Goal: Navigation & Orientation: Find specific page/section

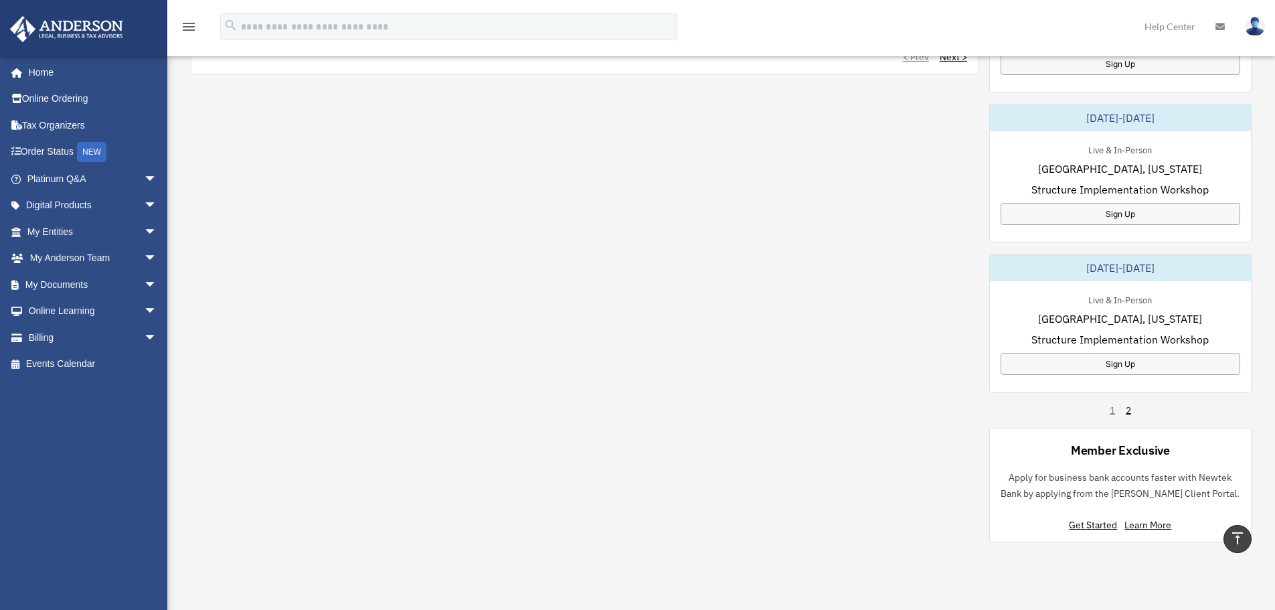
scroll to position [736, 0]
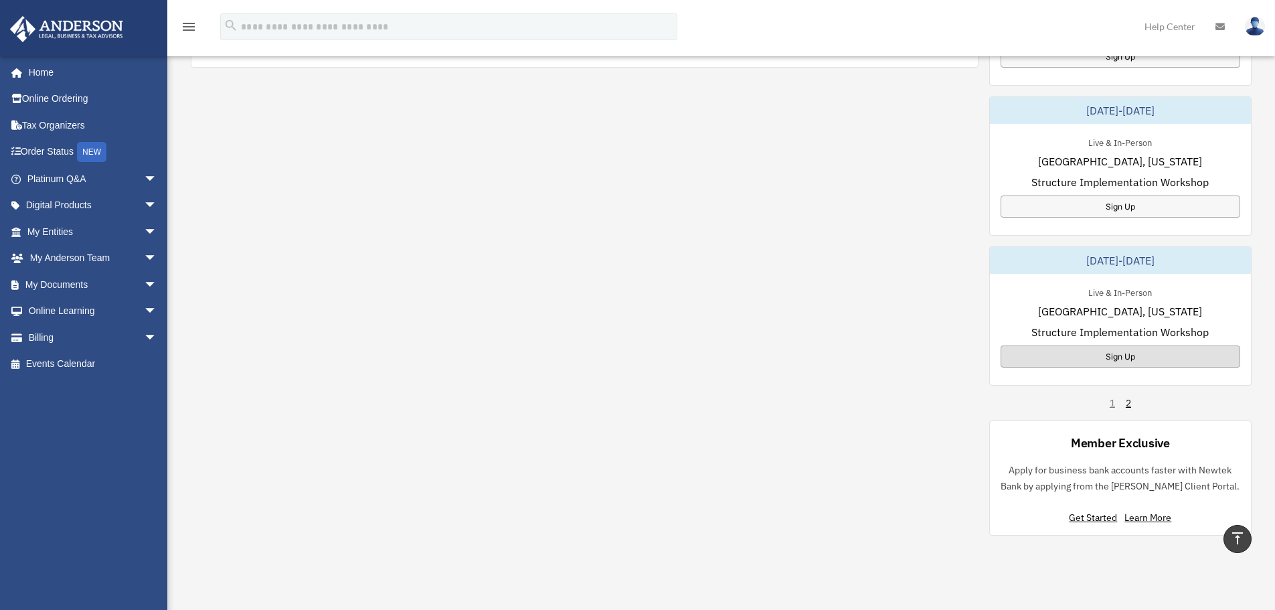
click at [1097, 357] on div "Sign Up" at bounding box center [1120, 356] width 240 height 22
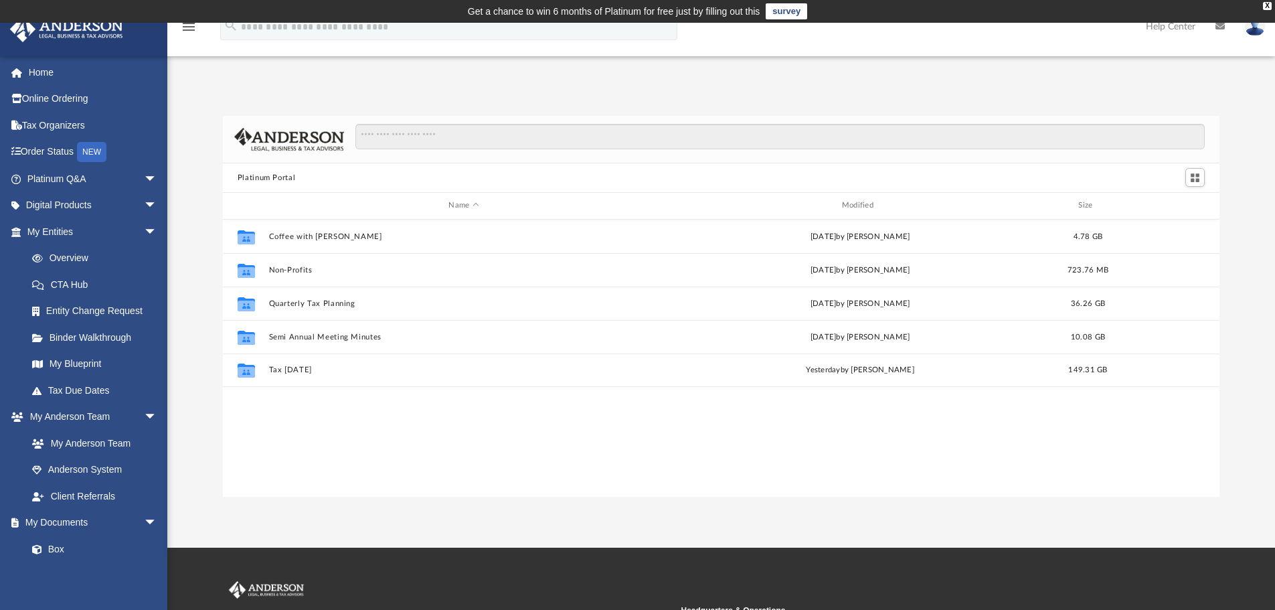
scroll to position [294, 986]
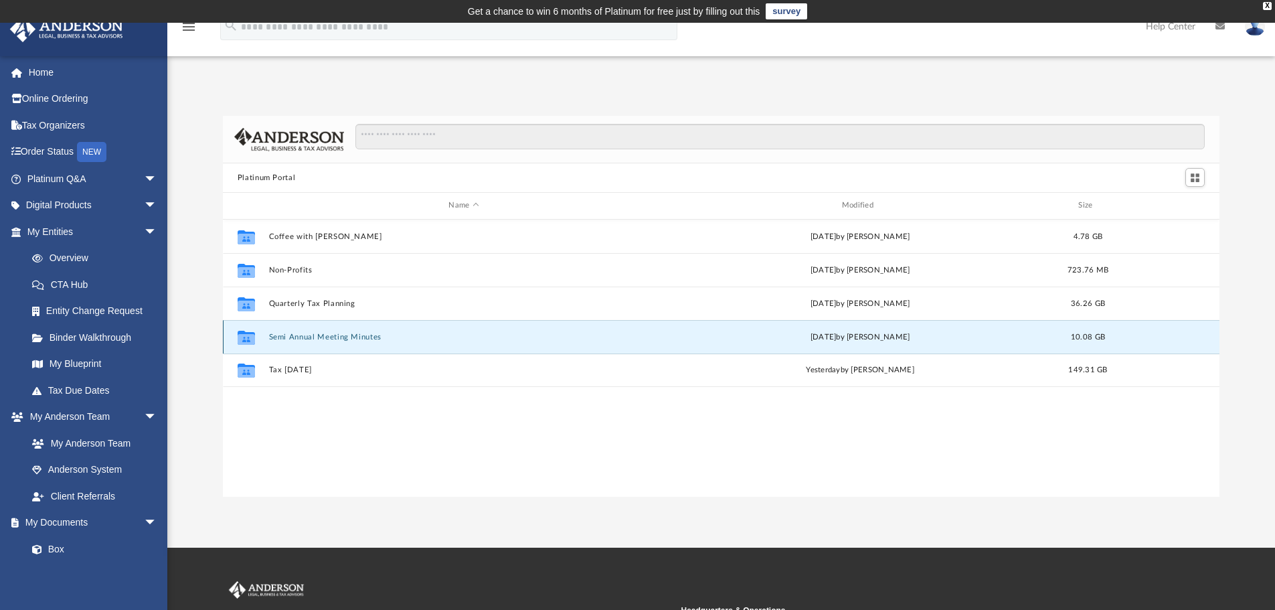
click at [310, 336] on button "Semi Annual Meeting Minutes" at bounding box center [463, 337] width 390 height 9
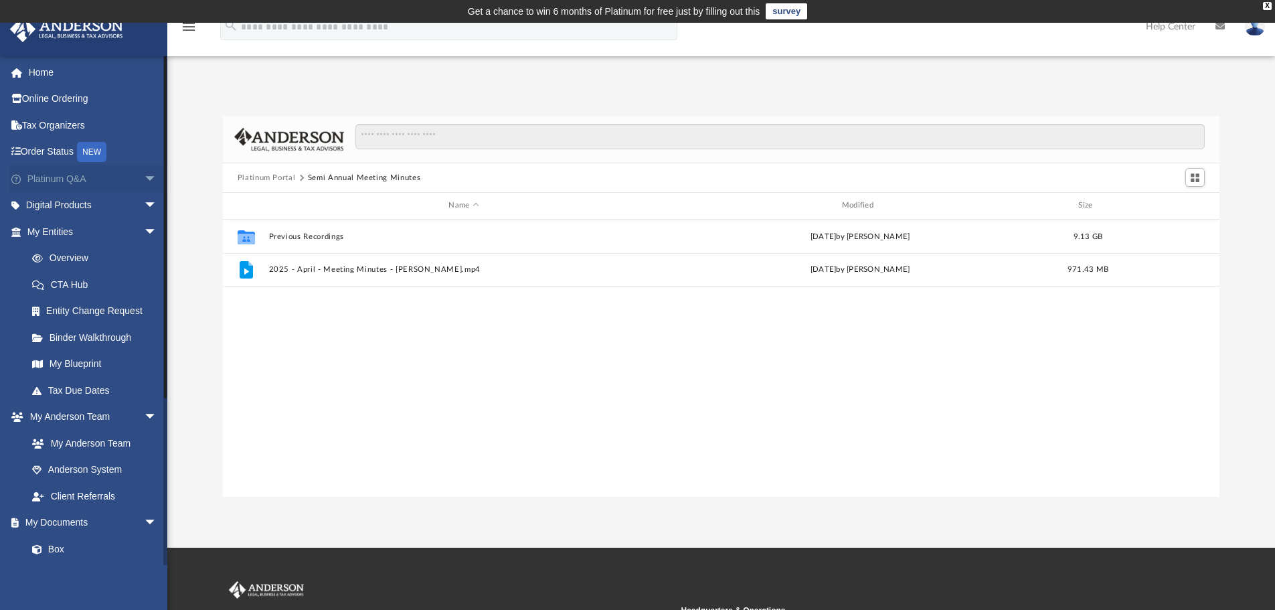
click at [144, 179] on span "arrow_drop_down" at bounding box center [157, 178] width 27 height 27
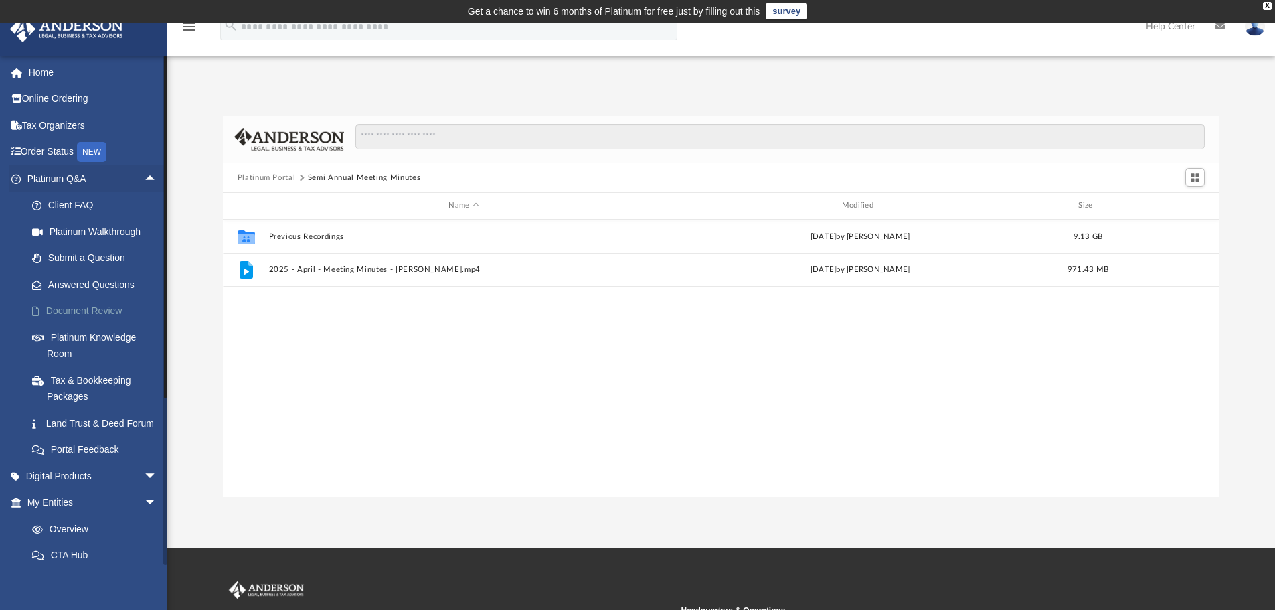
click at [90, 313] on link "Document Review" at bounding box center [98, 311] width 159 height 27
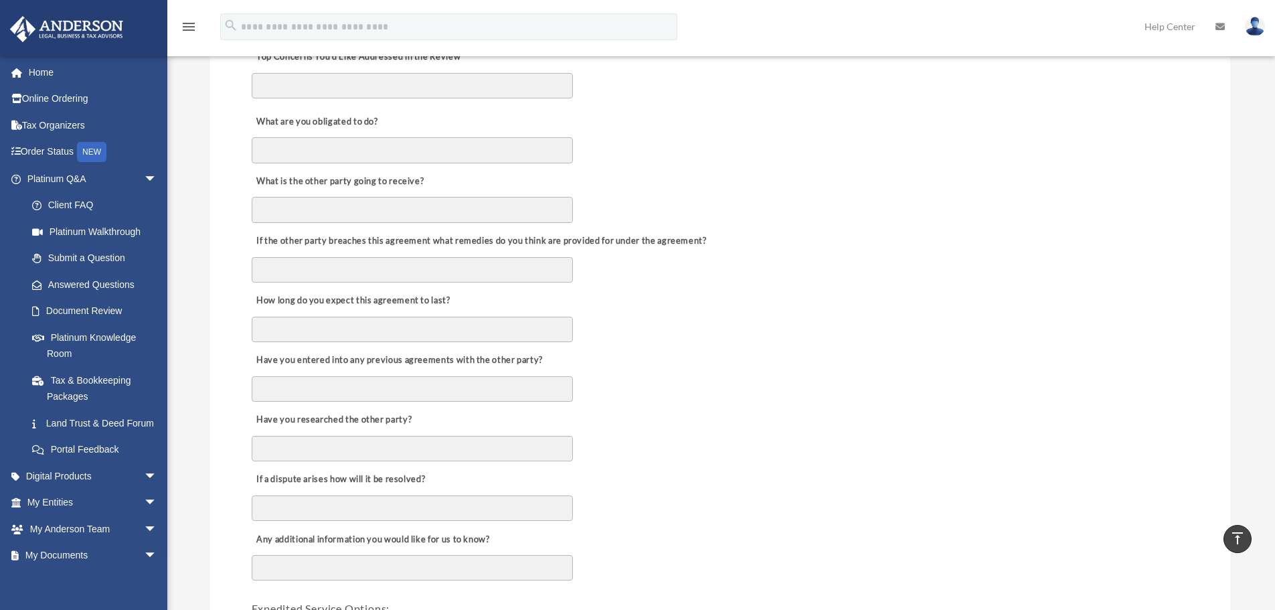
scroll to position [468, 0]
